Goal: Task Accomplishment & Management: Manage account settings

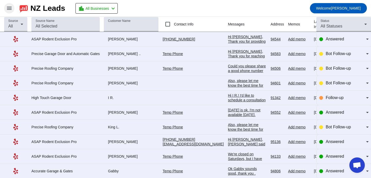
click at [14, 11] on span at bounding box center [9, 8] width 12 height 12
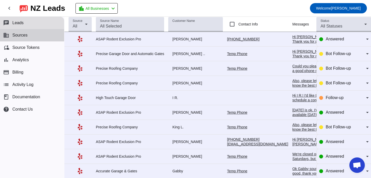
click at [30, 34] on button "business Sources" at bounding box center [32, 35] width 64 height 12
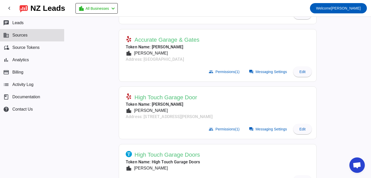
scroll to position [151, 0]
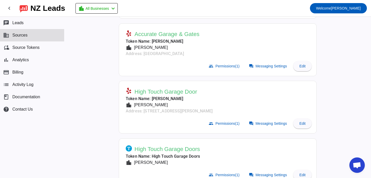
click at [171, 92] on span "High Touch Garage Door" at bounding box center [166, 91] width 63 height 7
click at [300, 124] on span "Edit" at bounding box center [303, 124] width 6 height 4
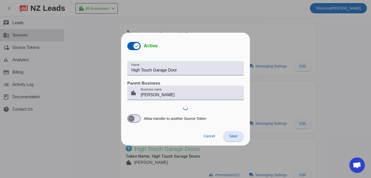
scroll to position [0, 0]
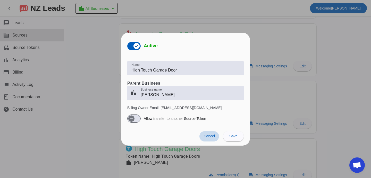
click at [205, 136] on span "Cancel" at bounding box center [209, 136] width 11 height 4
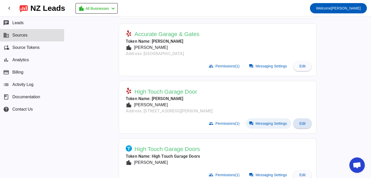
click at [281, 122] on span "Messaging Settings" at bounding box center [271, 124] width 31 height 4
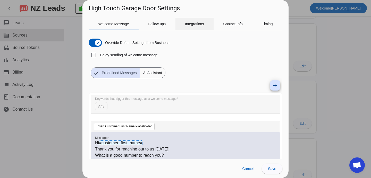
click at [197, 26] on span "Integrations" at bounding box center [194, 24] width 19 height 4
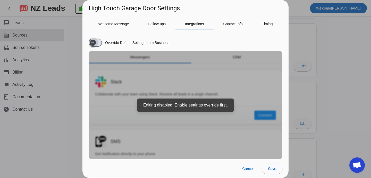
click at [101, 45] on span "button" at bounding box center [95, 43] width 13 height 8
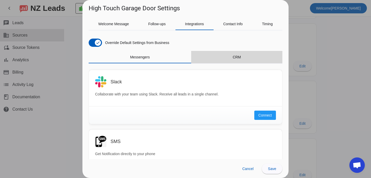
click at [247, 54] on div "CRM" at bounding box center [236, 57] width 91 height 12
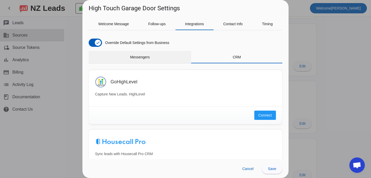
click at [150, 58] on span "Messengers" at bounding box center [140, 57] width 20 height 4
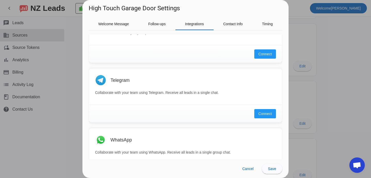
scroll to position [147, 0]
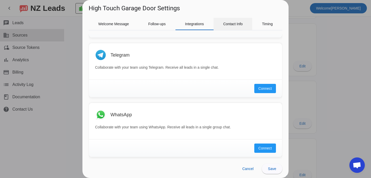
click at [230, 27] on span "Contact Info" at bounding box center [233, 24] width 20 height 12
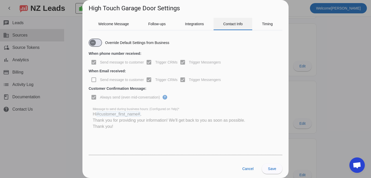
scroll to position [0, 0]
click at [199, 25] on span "Integrations" at bounding box center [194, 24] width 19 height 4
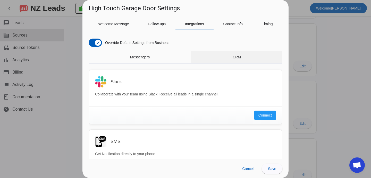
click at [257, 60] on div "CRM" at bounding box center [236, 57] width 91 height 12
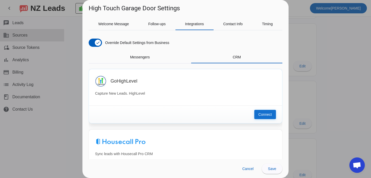
click at [266, 113] on span "Connect" at bounding box center [265, 114] width 13 height 5
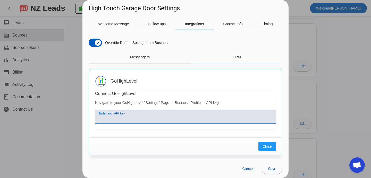
click at [185, 118] on input "Enter your API key" at bounding box center [185, 119] width 173 height 6
paste input "[SECURITY_DATA]"
type input "[SECURITY_DATA]"
click at [271, 117] on span at bounding box center [265, 116] width 17 height 9
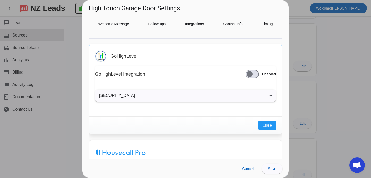
scroll to position [31, 0]
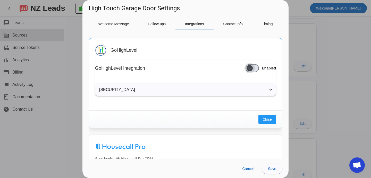
click at [253, 71] on span "button" at bounding box center [250, 68] width 6 height 6
click at [271, 122] on span "Close" at bounding box center [267, 119] width 9 height 5
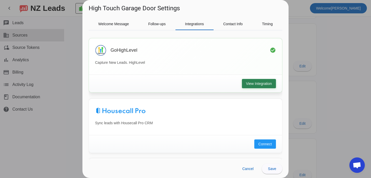
click at [266, 81] on span "View Integration" at bounding box center [259, 83] width 26 height 5
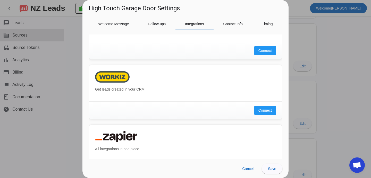
scroll to position [422, 0]
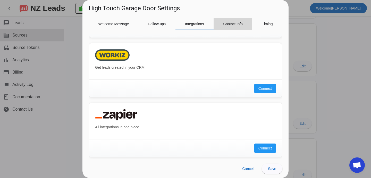
click at [234, 27] on span "Contact Info" at bounding box center [233, 24] width 20 height 12
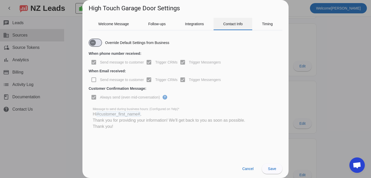
scroll to position [0, 0]
click at [265, 25] on span "Timing" at bounding box center [267, 24] width 11 height 4
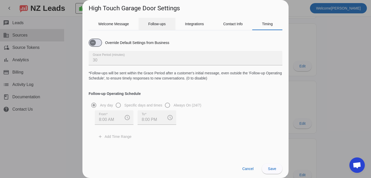
click at [169, 25] on div "Follow-ups" at bounding box center [157, 24] width 37 height 12
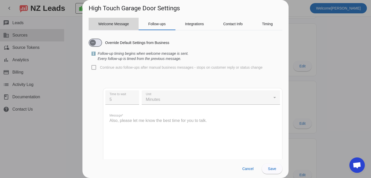
click at [107, 28] on span "Welcome Message" at bounding box center [114, 24] width 31 height 12
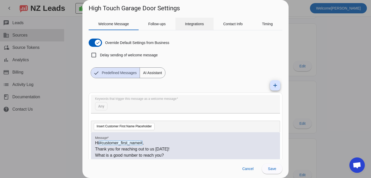
click at [205, 26] on div "Integrations" at bounding box center [195, 24] width 38 height 12
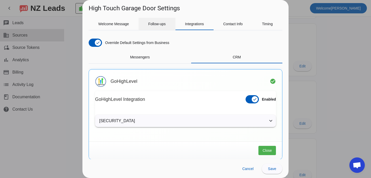
click at [157, 27] on span "Follow-ups" at bounding box center [157, 24] width 18 height 12
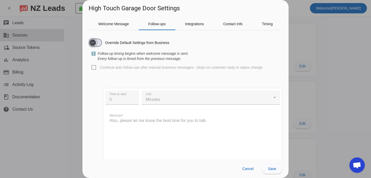
click at [95, 42] on span "button" at bounding box center [93, 43] width 6 height 6
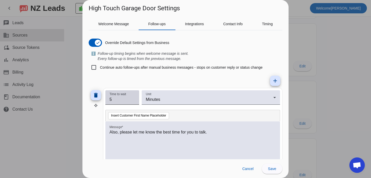
click at [126, 101] on input "5" at bounding box center [123, 100] width 26 height 6
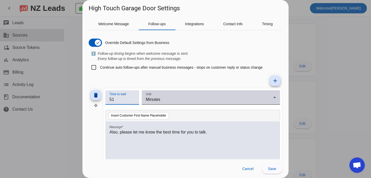
click at [170, 97] on div "Minutes" at bounding box center [210, 100] width 128 height 6
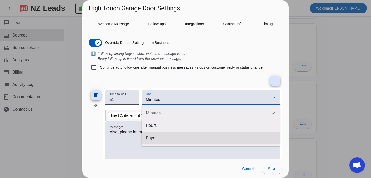
click at [159, 140] on mat-option "Days" at bounding box center [211, 138] width 139 height 12
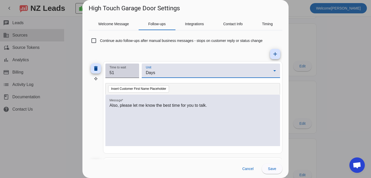
scroll to position [31, 0]
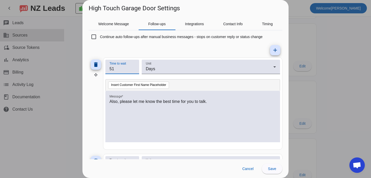
click at [121, 71] on input "51" at bounding box center [123, 69] width 26 height 6
click at [95, 107] on div "delete" at bounding box center [96, 104] width 14 height 93
click at [121, 68] on input "511" at bounding box center [123, 69] width 26 height 6
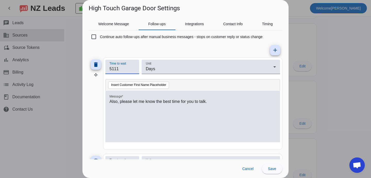
drag, startPoint x: 121, startPoint y: 68, endPoint x: 108, endPoint y: 68, distance: 13.4
click at [108, 68] on div "Time to wait 5111" at bounding box center [122, 67] width 34 height 14
type input "1"
click at [96, 100] on div "delete" at bounding box center [96, 104] width 14 height 93
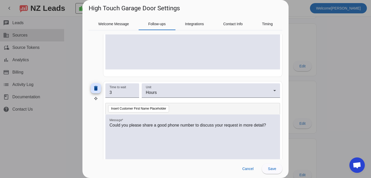
scroll to position [104, 0]
click at [98, 89] on mat-icon "delete" at bounding box center [96, 88] width 6 height 6
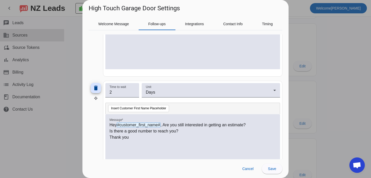
click at [98, 89] on mat-icon "delete" at bounding box center [96, 88] width 6 height 6
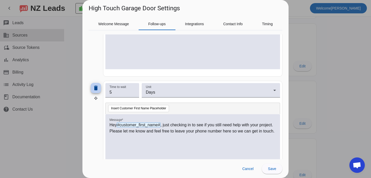
click at [98, 89] on mat-icon "delete" at bounding box center [96, 88] width 6 height 6
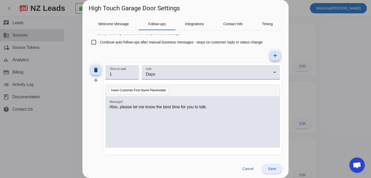
click at [272, 167] on span "Save" at bounding box center [272, 169] width 8 height 4
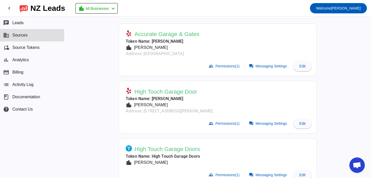
scroll to position [158, 0]
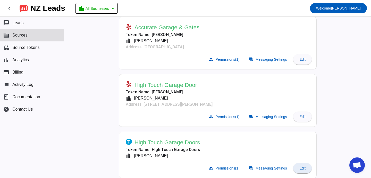
click at [307, 168] on span at bounding box center [303, 168] width 19 height 12
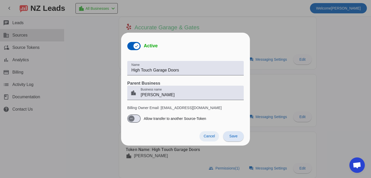
click at [208, 141] on span at bounding box center [210, 137] width 20 height 10
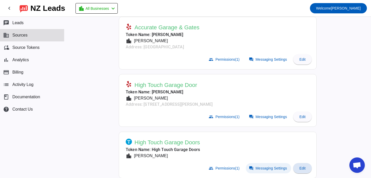
click at [270, 168] on span "Messaging Settings" at bounding box center [271, 169] width 31 height 4
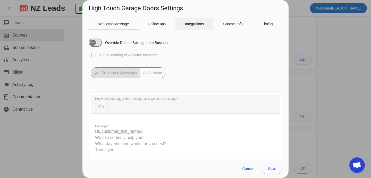
click at [199, 23] on span "Integrations" at bounding box center [194, 24] width 19 height 4
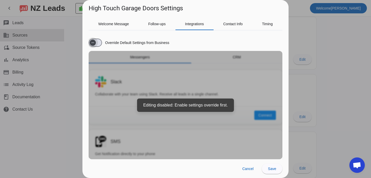
click at [94, 43] on icon "button" at bounding box center [93, 43] width 4 height 4
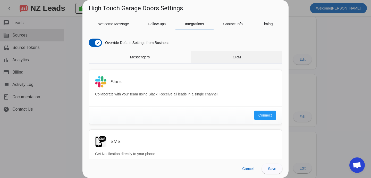
click at [246, 55] on div "CRM" at bounding box center [236, 57] width 91 height 12
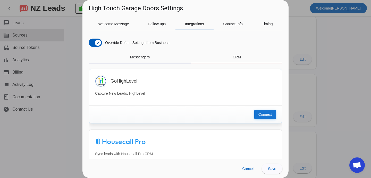
click at [266, 115] on span "Connect" at bounding box center [265, 114] width 13 height 5
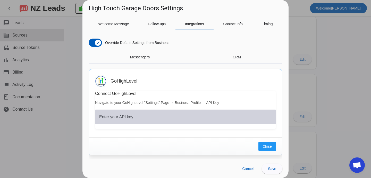
click at [204, 113] on div "Enter your API key" at bounding box center [185, 117] width 173 height 14
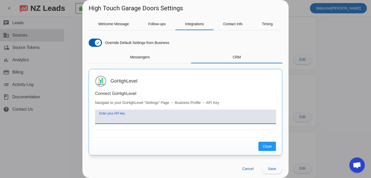
paste input "[SECURITY_DATA]"
type input "[SECURITY_DATA]"
click at [266, 117] on span "Save" at bounding box center [265, 117] width 8 height 0
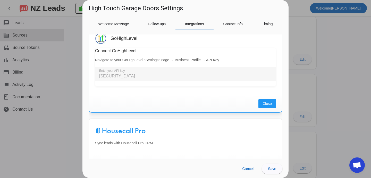
scroll to position [43, 0]
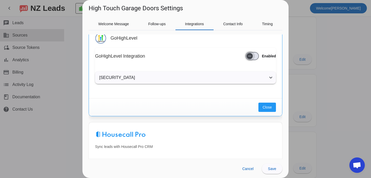
click at [249, 54] on span "button" at bounding box center [250, 56] width 6 height 6
click at [268, 108] on span "Close" at bounding box center [267, 107] width 9 height 5
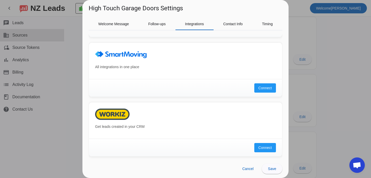
scroll to position [386, 0]
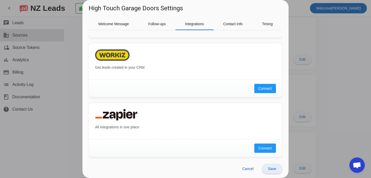
click at [274, 167] on span "Save" at bounding box center [272, 169] width 8 height 4
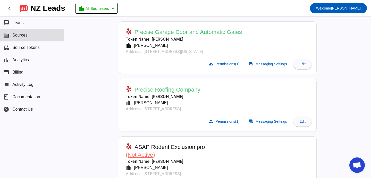
scroll to position [320, 0]
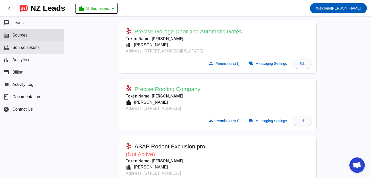
click at [45, 47] on button "cloud_sync Source Tokens" at bounding box center [32, 48] width 64 height 12
